Goal: Task Accomplishment & Management: Complete application form

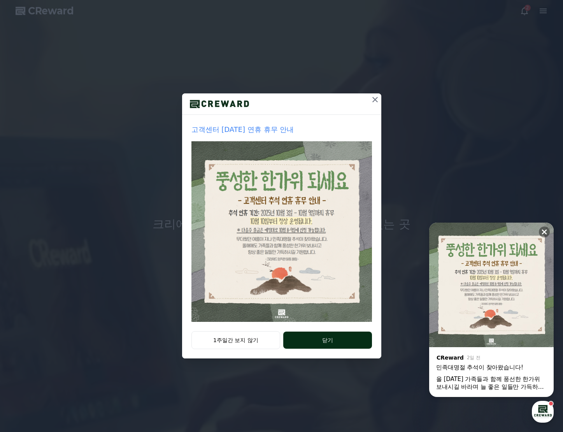
click at [342, 346] on button "닫기" at bounding box center [327, 340] width 88 height 17
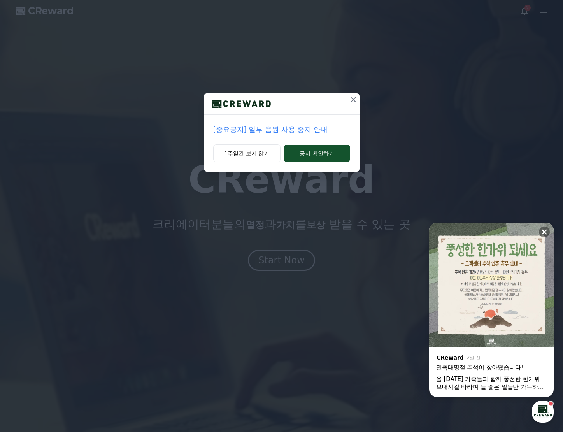
drag, startPoint x: 256, startPoint y: 149, endPoint x: 309, endPoint y: 204, distance: 76.0
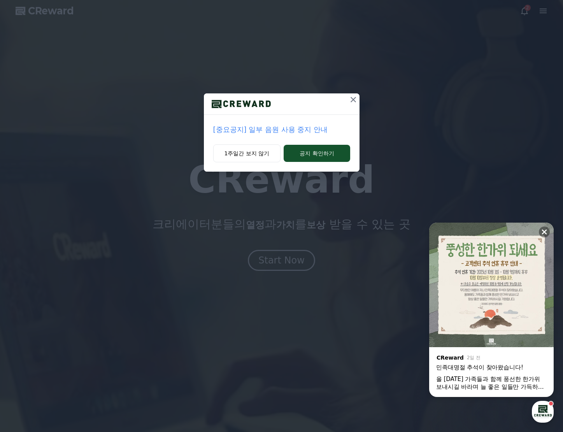
click at [256, 149] on button "1주일간 보지 않기" at bounding box center [247, 153] width 68 height 18
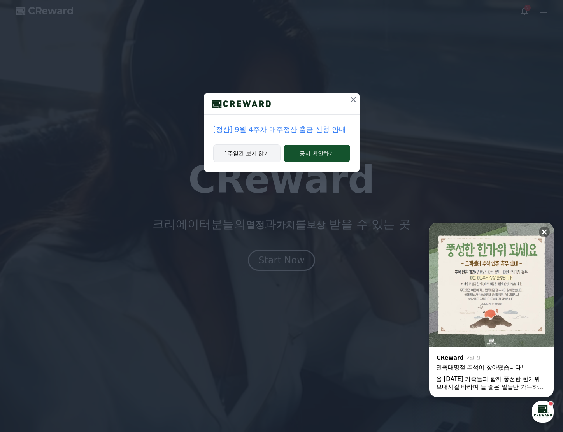
click at [256, 150] on button "1주일간 보지 않기" at bounding box center [247, 153] width 68 height 18
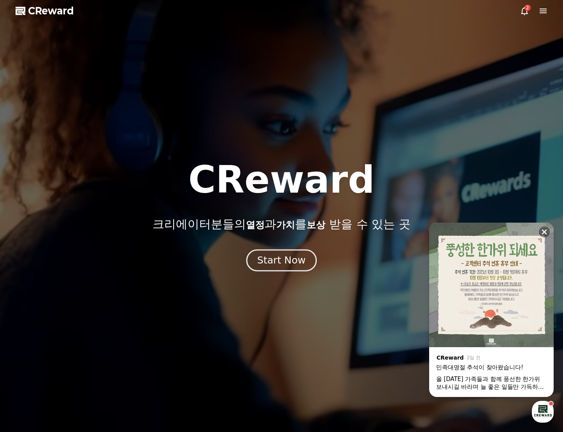
click at [290, 265] on div "Start Now" at bounding box center [281, 260] width 48 height 13
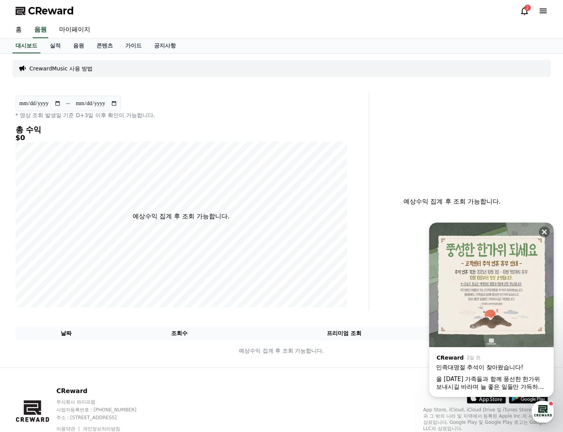
click at [546, 14] on icon at bounding box center [543, 10] width 9 height 9
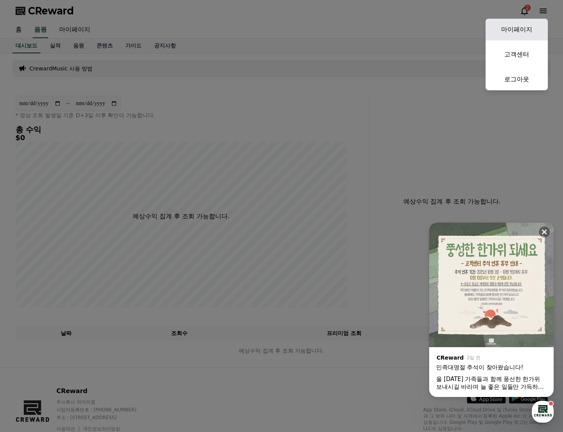
click at [517, 25] on link "마이페이지" at bounding box center [517, 30] width 62 height 22
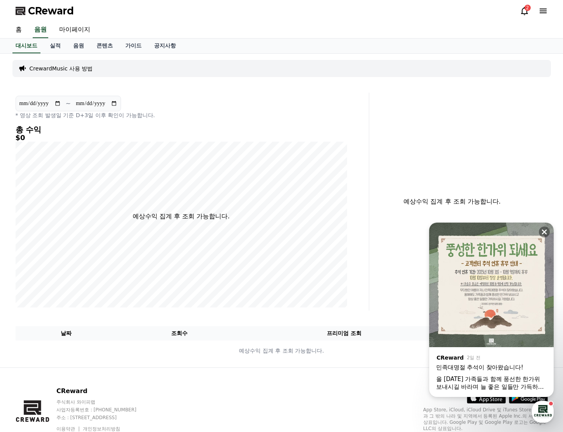
select select "**********"
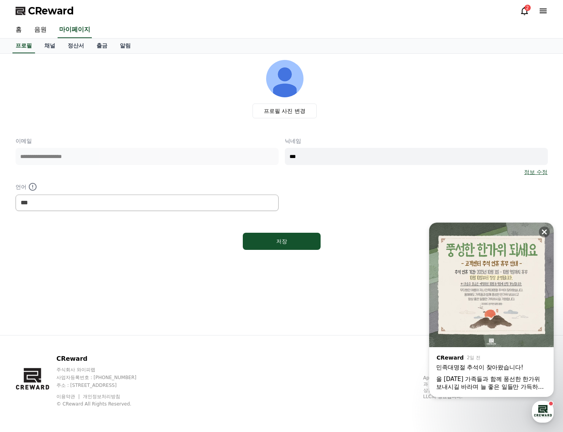
click at [542, 12] on icon at bounding box center [543, 11] width 7 height 5
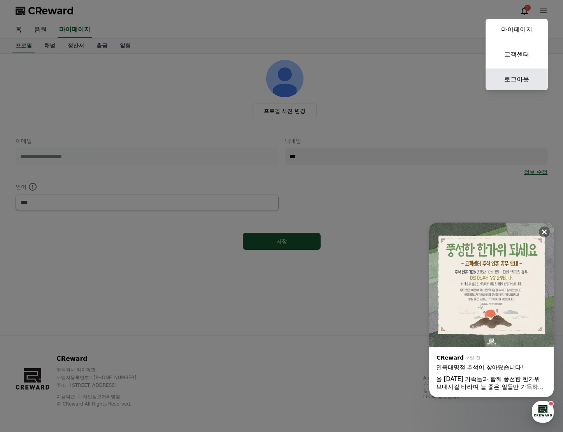
click at [514, 77] on link "로그아웃" at bounding box center [517, 79] width 62 height 22
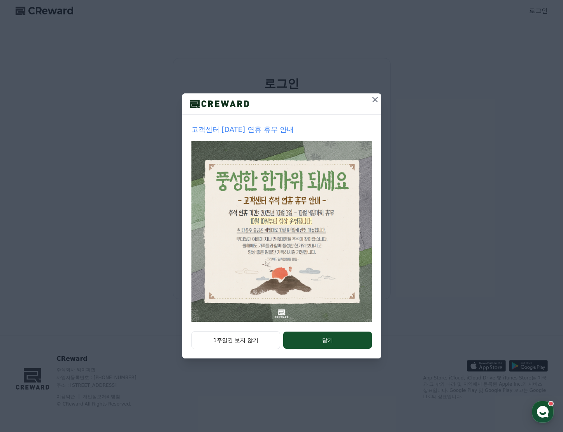
click at [374, 101] on icon at bounding box center [374, 99] width 9 height 9
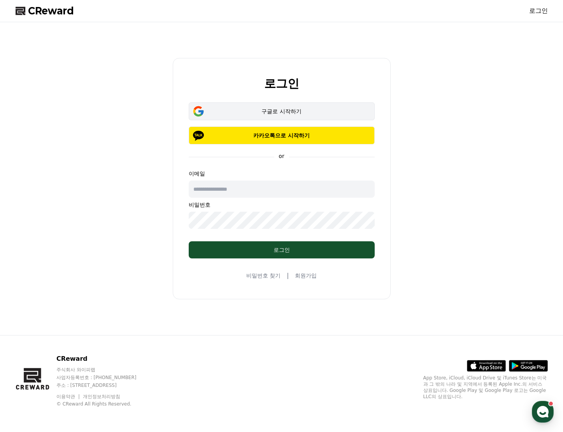
click at [317, 111] on div "구글로 시작하기" at bounding box center [281, 111] width 163 height 8
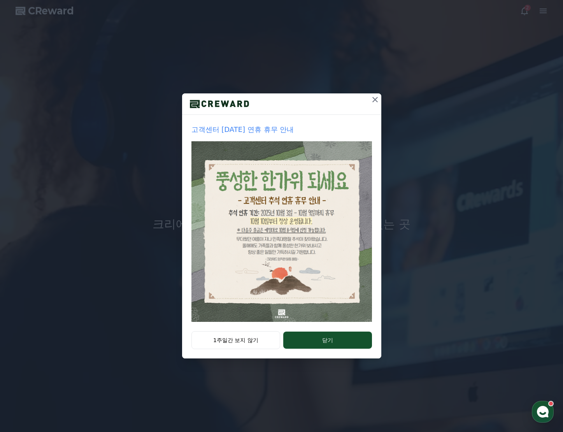
click at [374, 98] on icon at bounding box center [374, 99] width 9 height 9
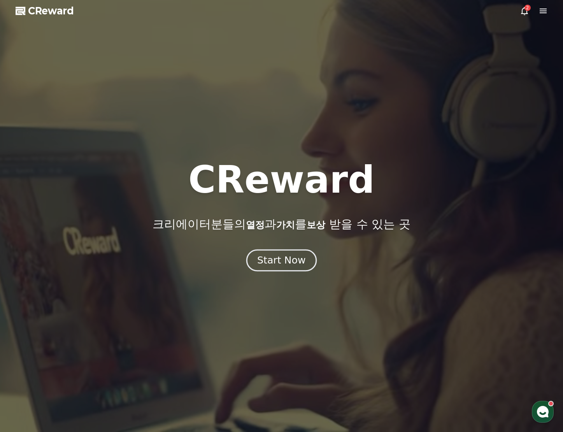
click at [288, 262] on div "Start Now" at bounding box center [281, 260] width 48 height 13
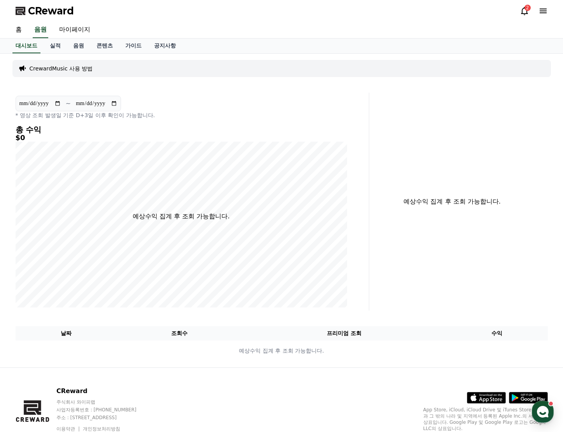
click at [544, 11] on icon at bounding box center [543, 11] width 7 height 5
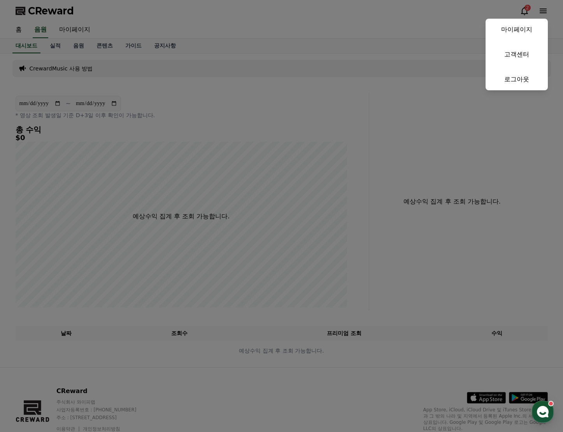
drag, startPoint x: 294, startPoint y: 112, endPoint x: 457, endPoint y: 47, distance: 175.6
click at [294, 111] on button "close" at bounding box center [281, 216] width 563 height 432
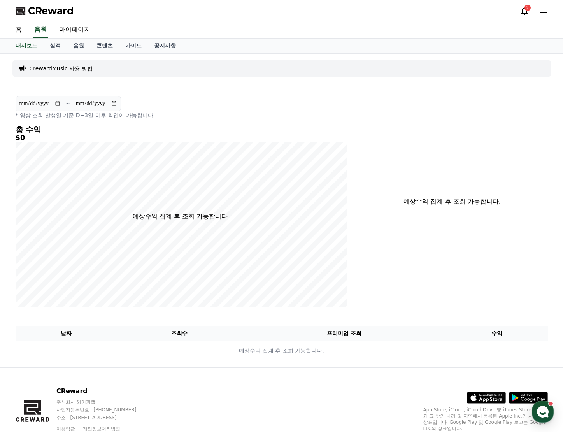
click at [544, 5] on div "2" at bounding box center [534, 11] width 28 height 12
click at [538, 16] on div "2" at bounding box center [534, 11] width 28 height 12
click at [544, 11] on icon at bounding box center [543, 11] width 7 height 5
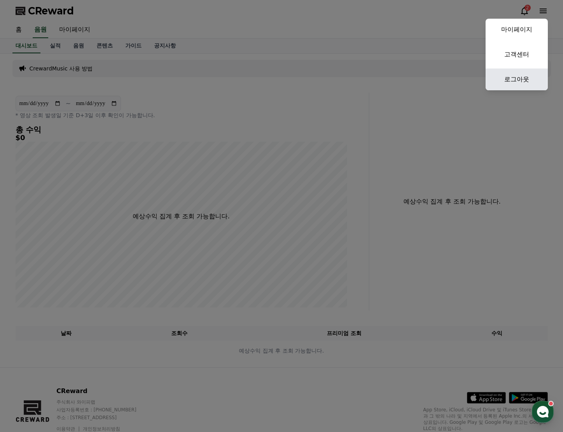
click at [520, 72] on link "로그아웃" at bounding box center [517, 79] width 62 height 22
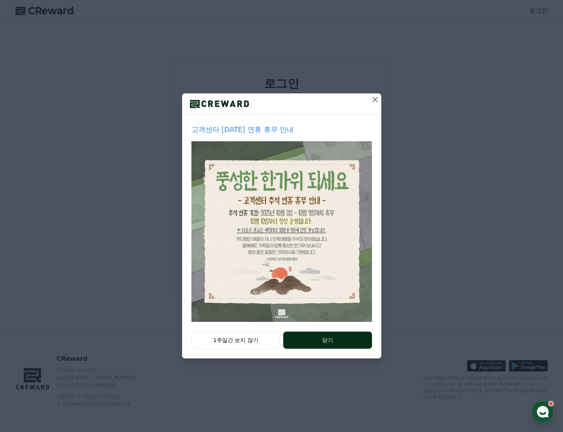
click at [318, 343] on button "닫기" at bounding box center [327, 340] width 88 height 17
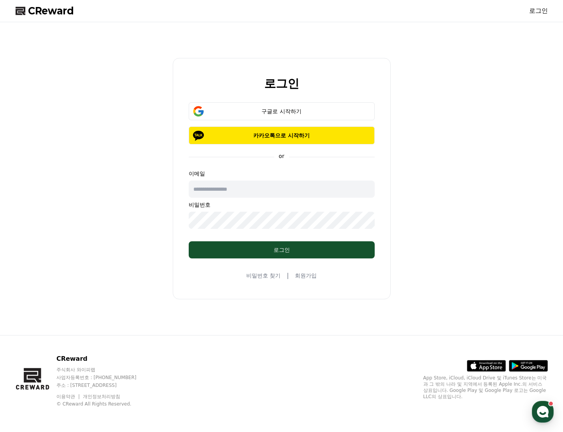
click at [256, 188] on input "text" at bounding box center [282, 189] width 186 height 17
click at [314, 280] on div "비밀번호 찾기 | 회원가입" at bounding box center [281, 275] width 71 height 9
click at [311, 276] on link "회원가입" at bounding box center [306, 276] width 22 height 8
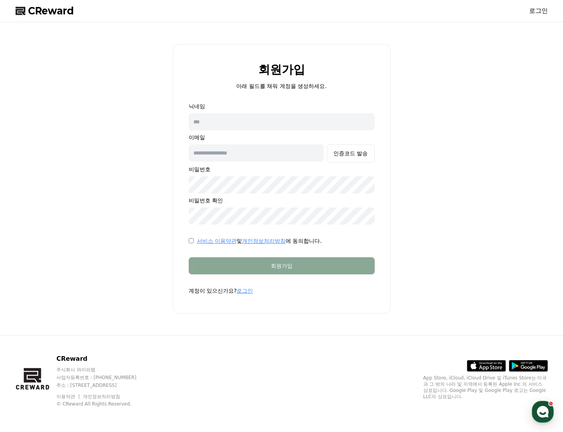
click at [256, 118] on input "text" at bounding box center [282, 121] width 186 height 17
type input "***"
click at [245, 151] on input "text" at bounding box center [256, 152] width 135 height 17
click at [258, 150] on input "text" at bounding box center [256, 152] width 135 height 17
type input "*"
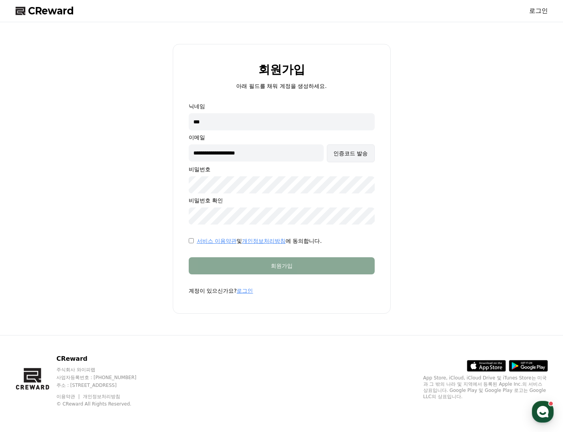
type input "**********"
click at [349, 160] on button "인증코드 발송" at bounding box center [350, 153] width 47 height 18
